Goal: Navigation & Orientation: Find specific page/section

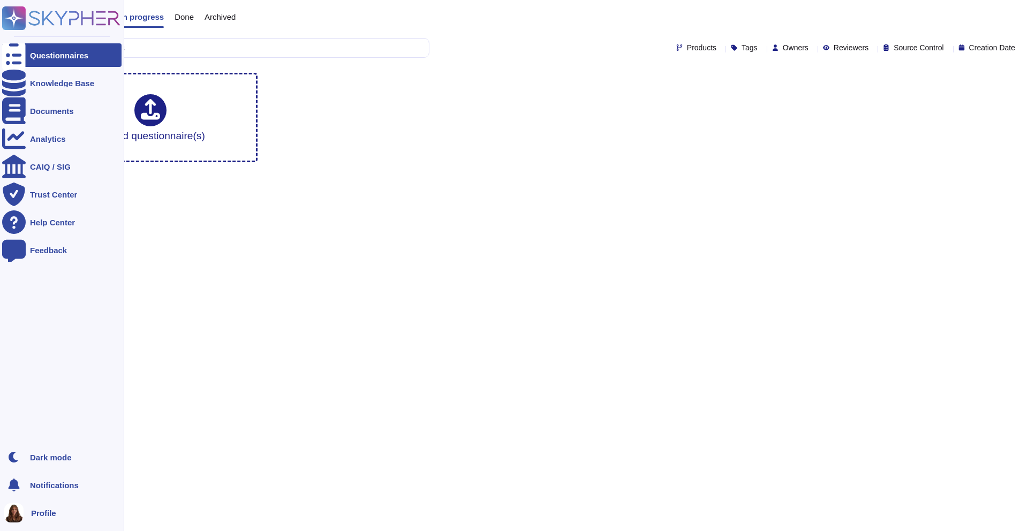
click at [17, 511] on img at bounding box center [13, 512] width 19 height 19
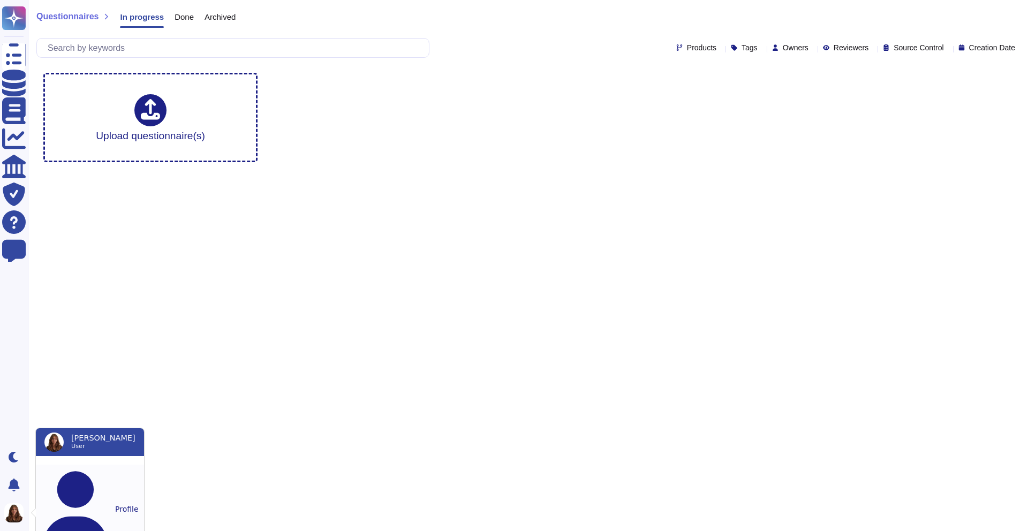
click at [55, 473] on button "Profile" at bounding box center [90, 509] width 108 height 89
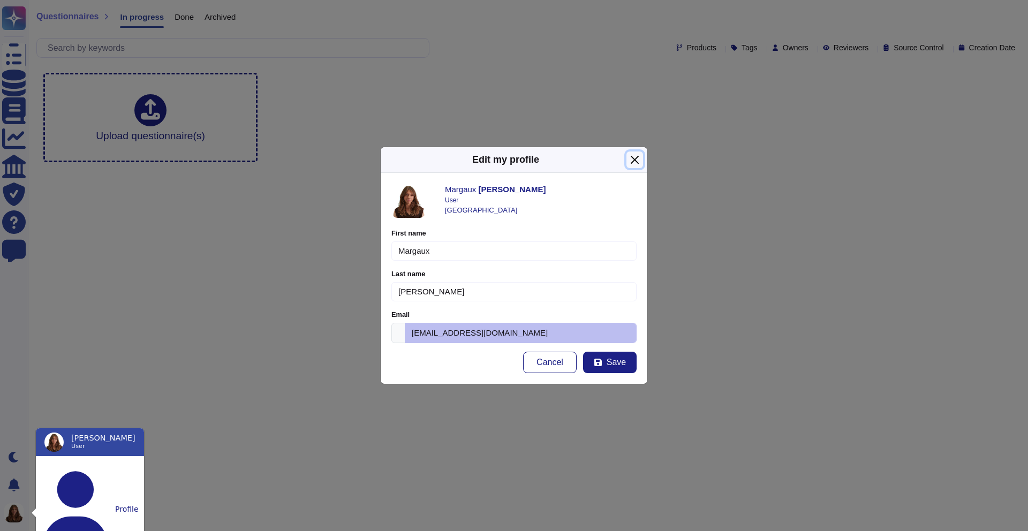
click at [632, 163] on button "Close" at bounding box center [634, 159] width 17 height 17
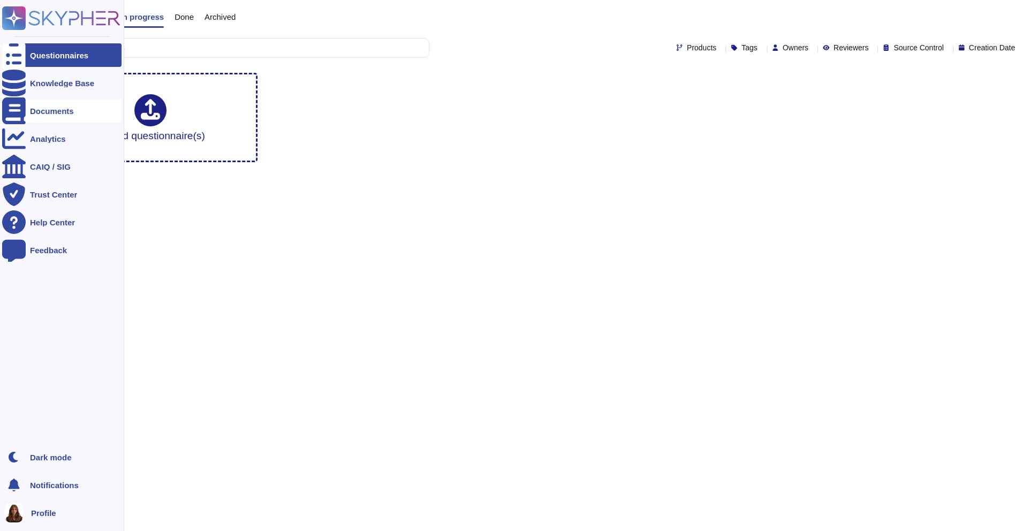
click at [64, 109] on div "Documents" at bounding box center [52, 111] width 44 height 8
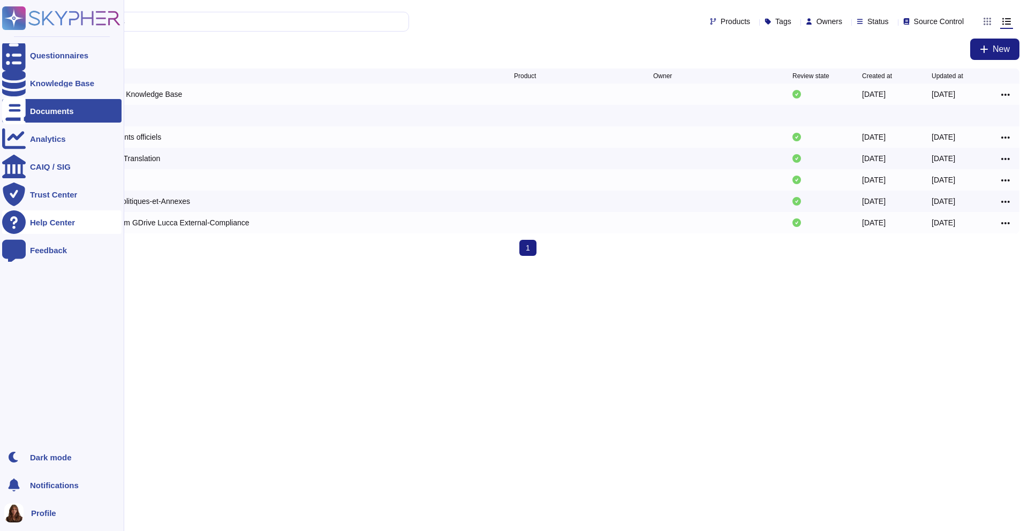
click at [49, 218] on div "Help Center" at bounding box center [52, 222] width 45 height 8
click at [15, 200] on div at bounding box center [14, 195] width 24 height 24
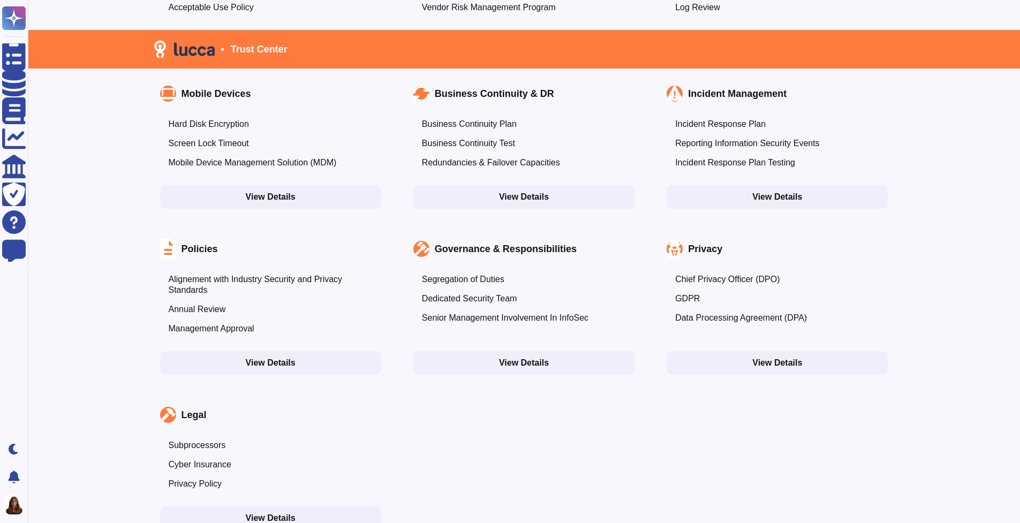
scroll to position [944, 0]
